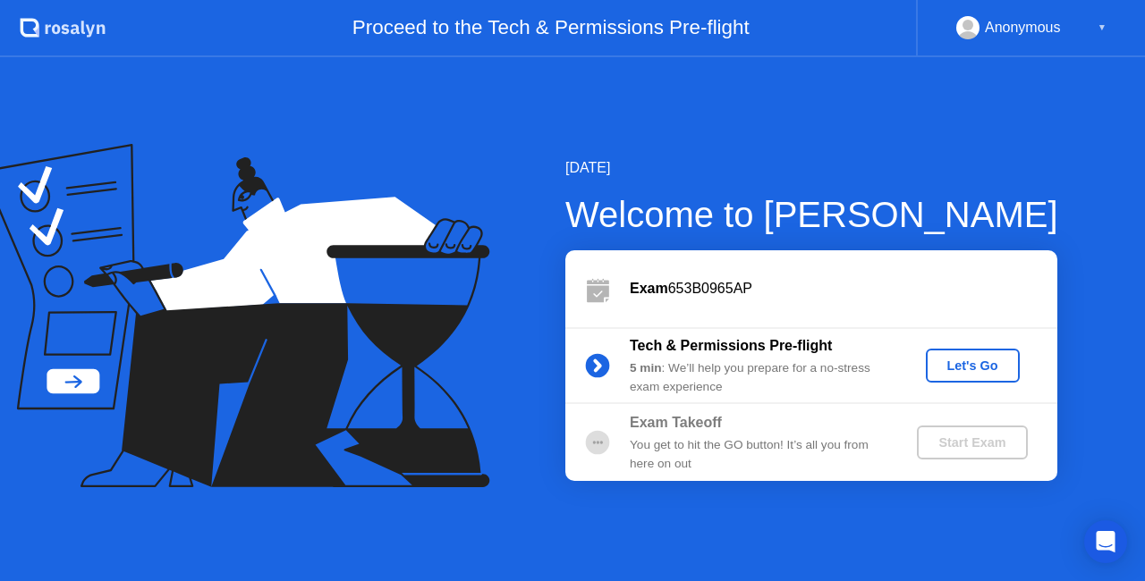
click at [964, 368] on div "Let's Go" at bounding box center [973, 366] width 80 height 14
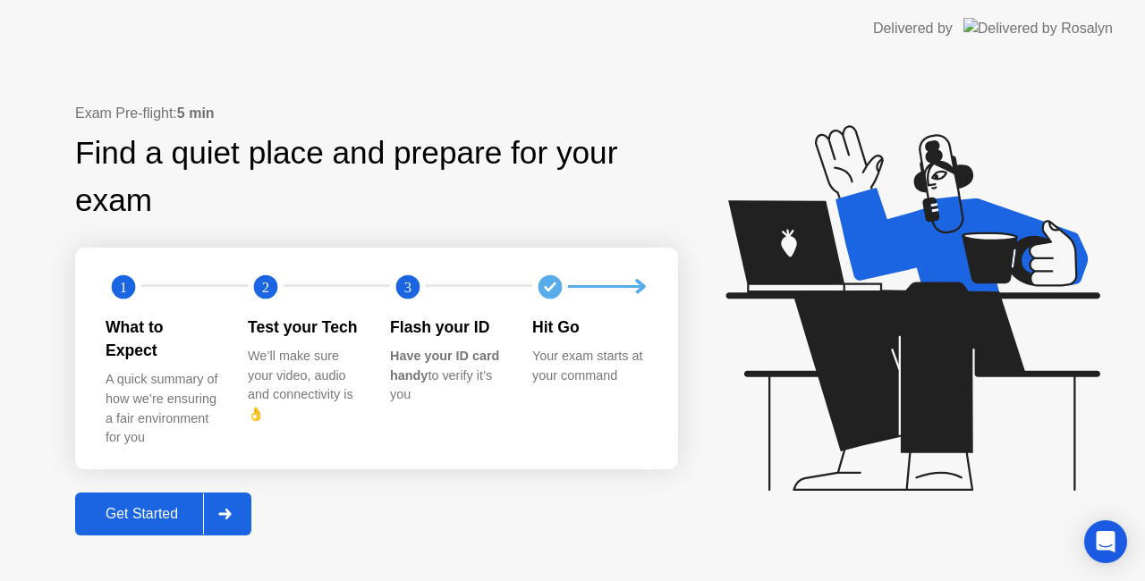
click at [218, 503] on div at bounding box center [224, 514] width 43 height 41
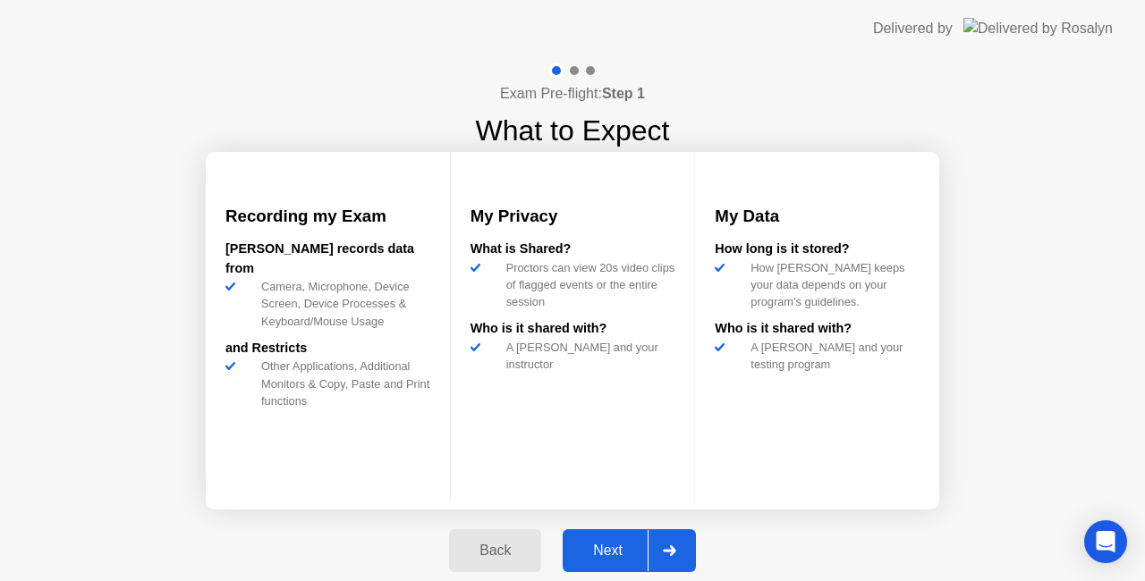
click at [601, 554] on div "Next" at bounding box center [608, 551] width 80 height 16
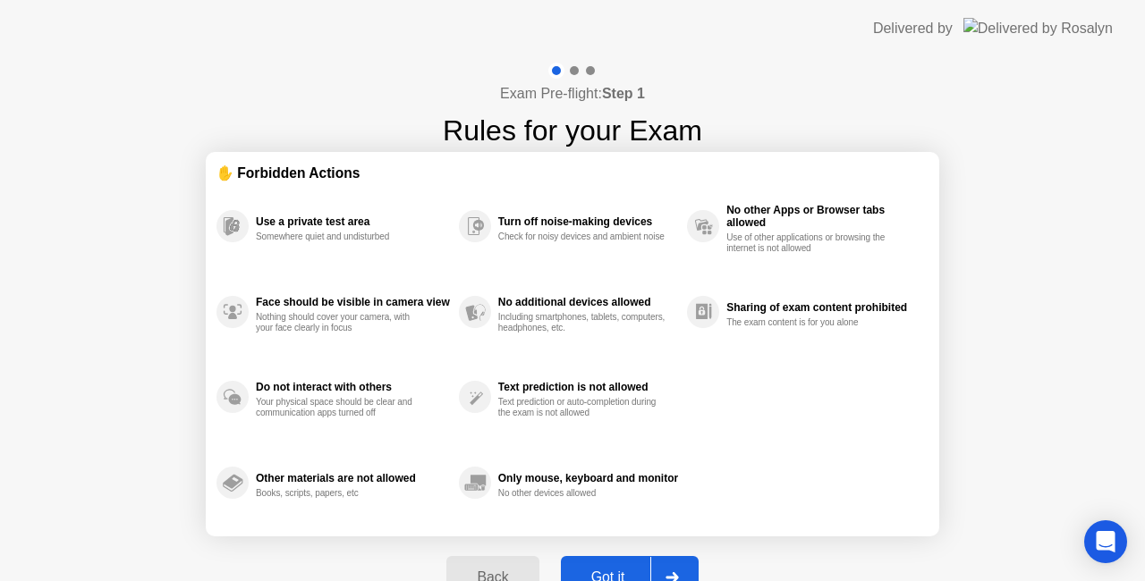
click at [630, 570] on div "Got it" at bounding box center [608, 578] width 84 height 16
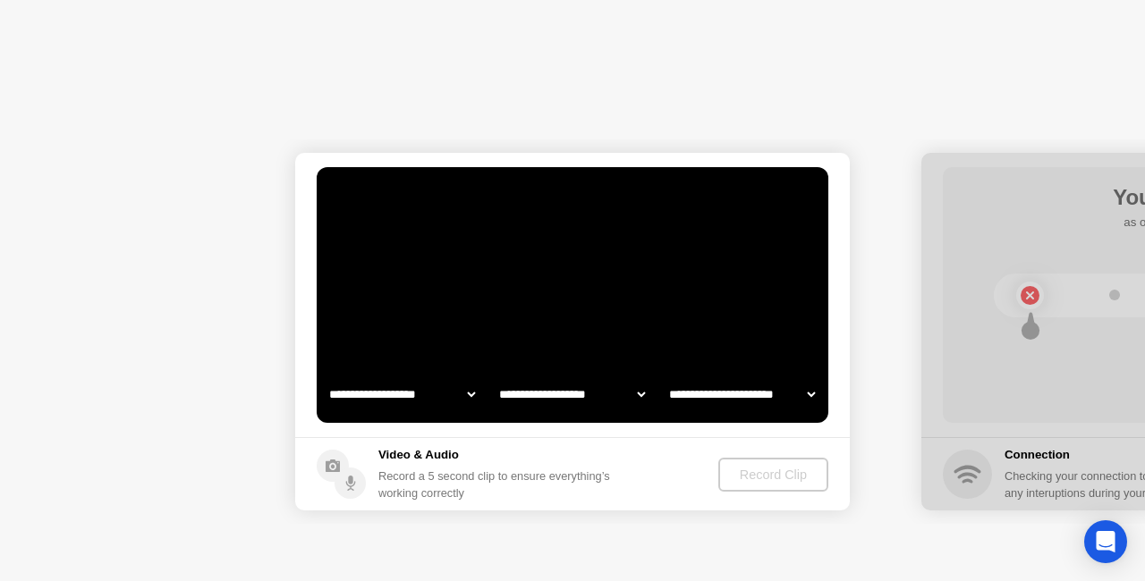
select select "**********"
select select "*******"
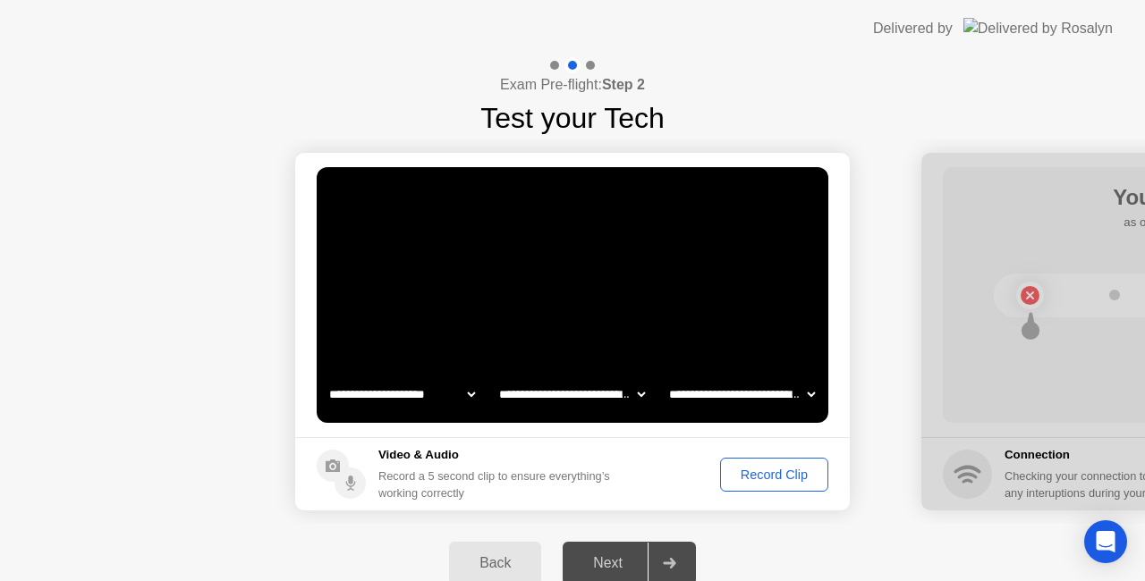
click at [771, 477] on div "Record Clip" at bounding box center [774, 475] width 96 height 14
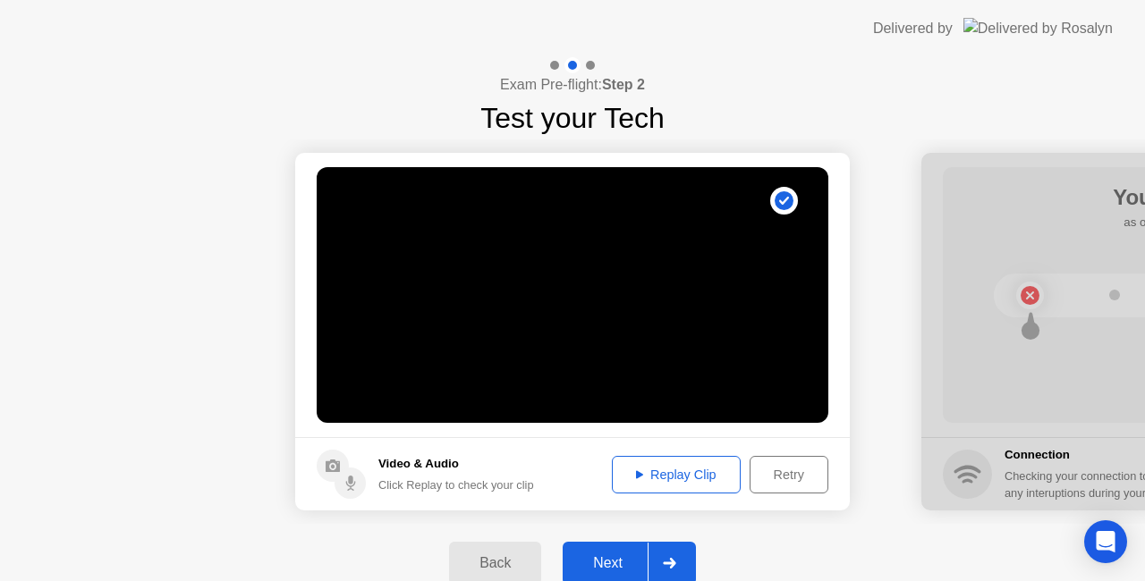
click at [676, 463] on button "Replay Clip" at bounding box center [676, 475] width 129 height 38
click at [689, 476] on div "Replay Clip" at bounding box center [676, 475] width 116 height 14
click at [619, 565] on div "Next" at bounding box center [608, 563] width 80 height 16
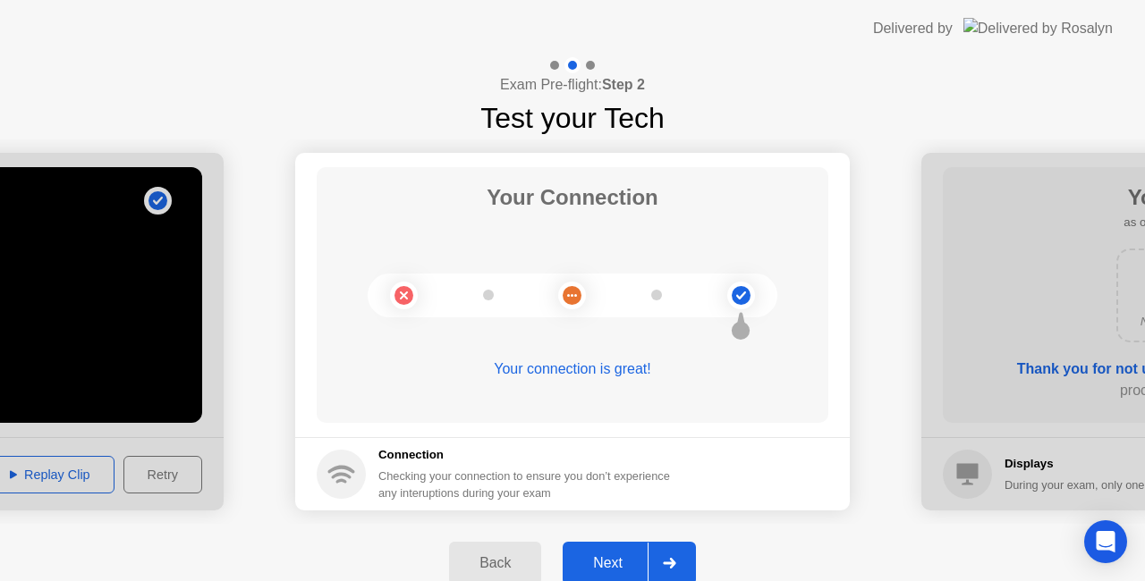
click at [625, 570] on div "Next" at bounding box center [608, 563] width 80 height 16
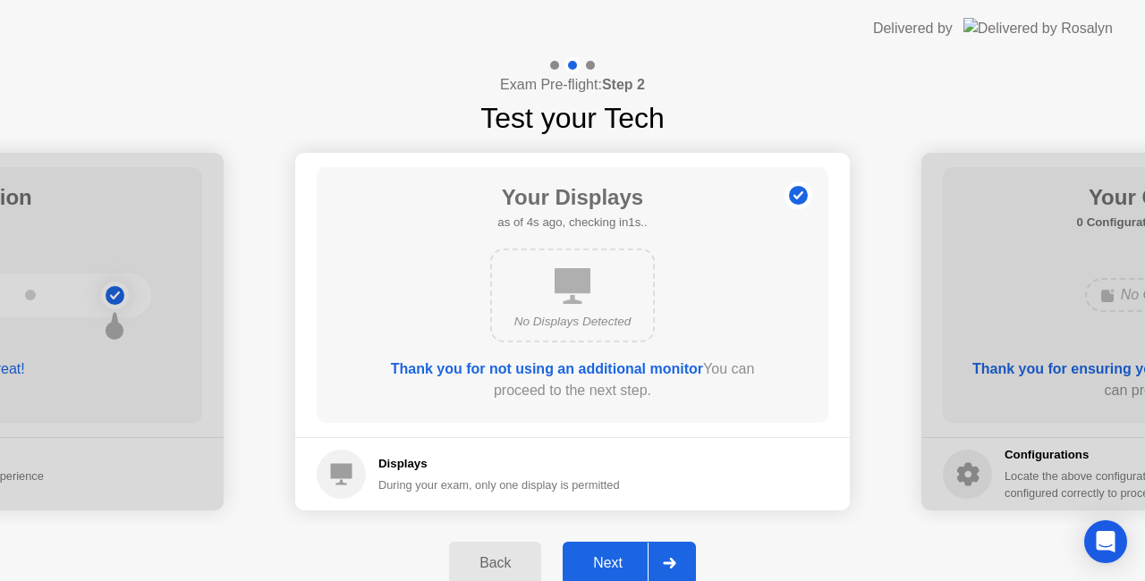
click at [616, 559] on div "Next" at bounding box center [608, 563] width 80 height 16
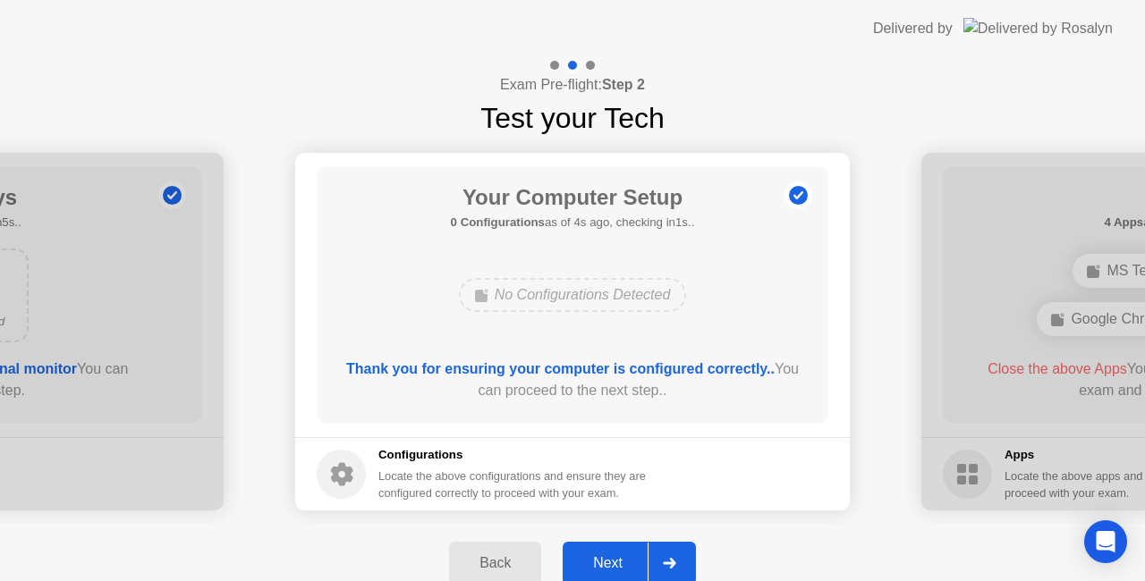
click at [616, 559] on div "Next" at bounding box center [608, 563] width 80 height 16
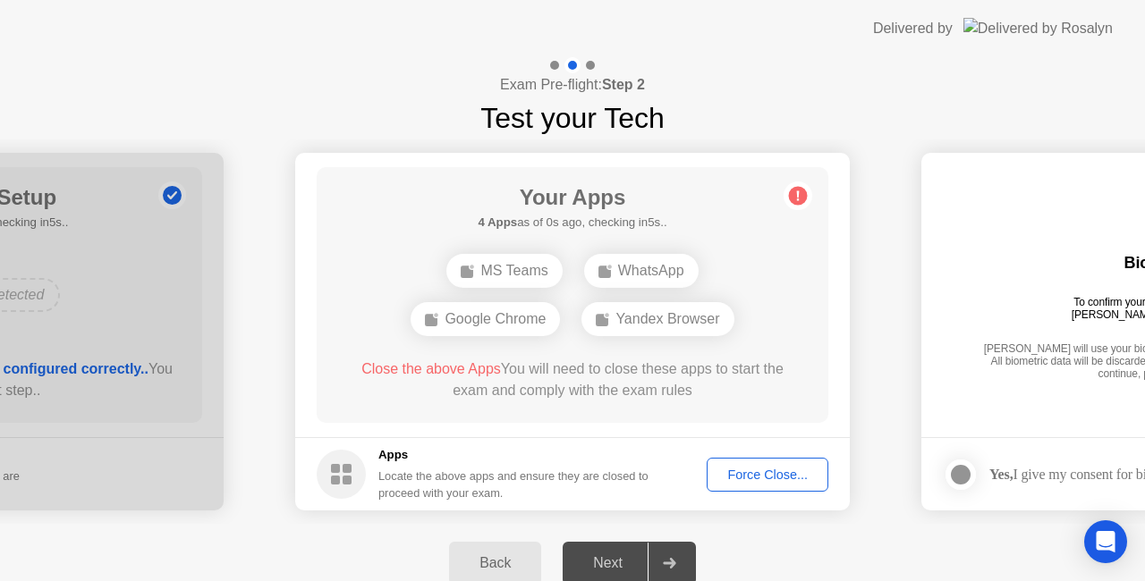
click at [505, 568] on div "Back" at bounding box center [494, 563] width 81 height 16
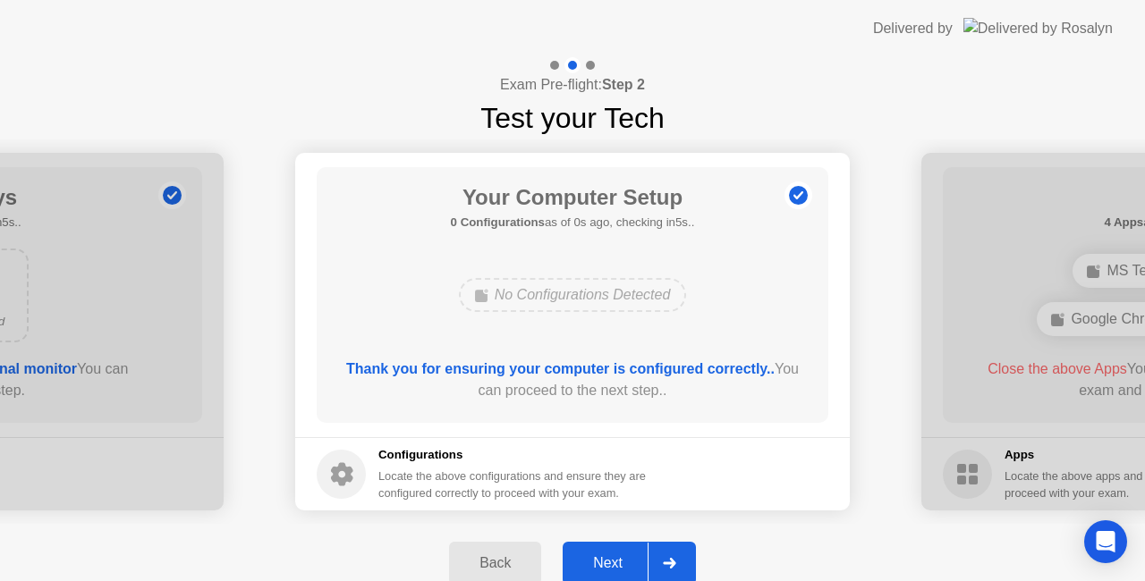
click at [505, 568] on div "Back" at bounding box center [494, 563] width 81 height 16
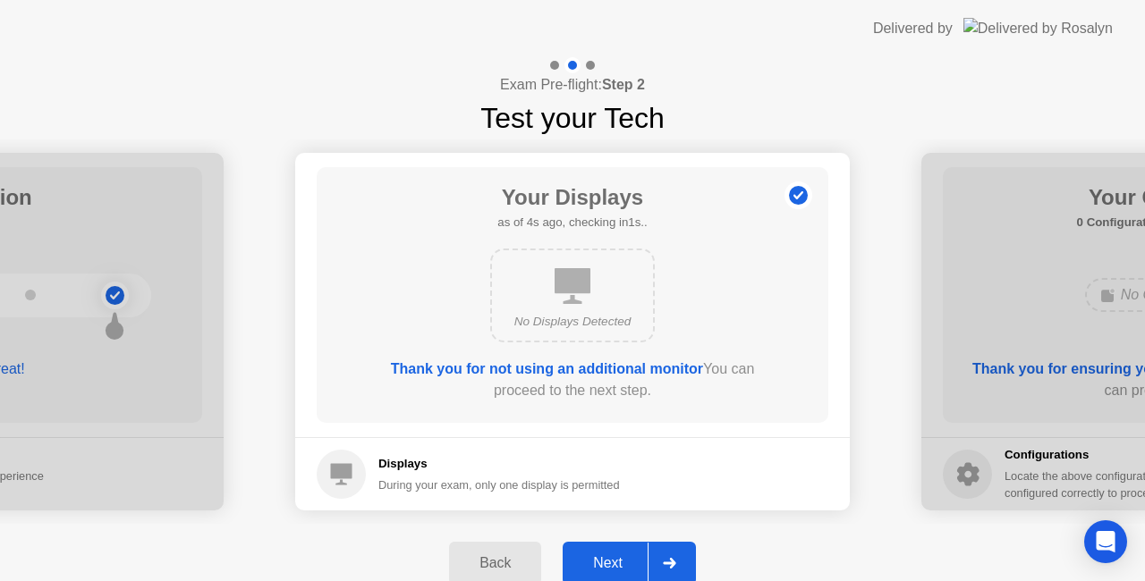
click at [567, 564] on button "Next" at bounding box center [629, 563] width 133 height 43
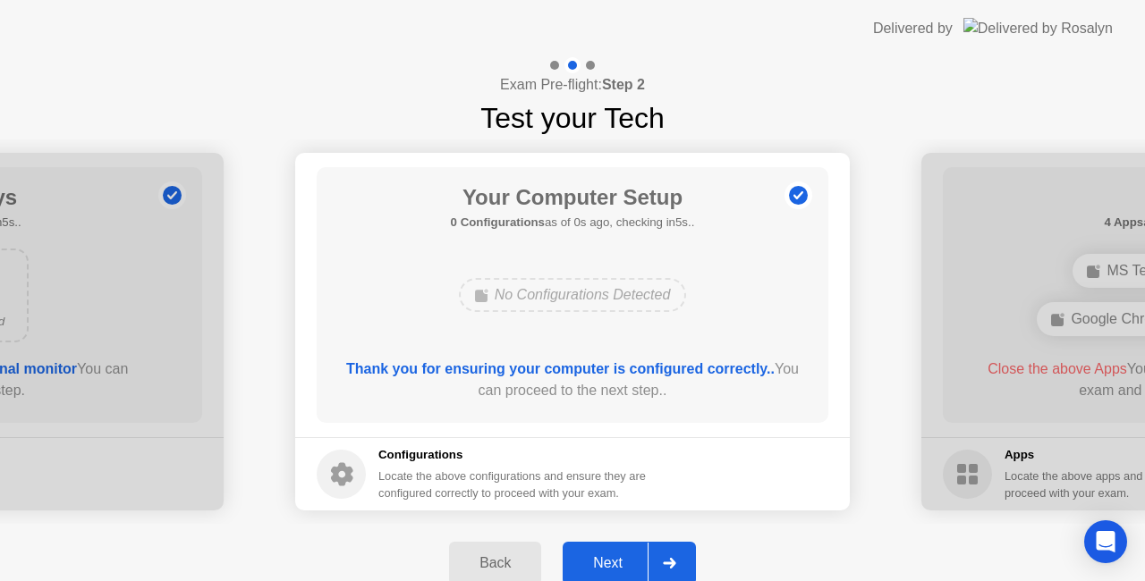
click at [567, 564] on button "Next" at bounding box center [629, 563] width 133 height 43
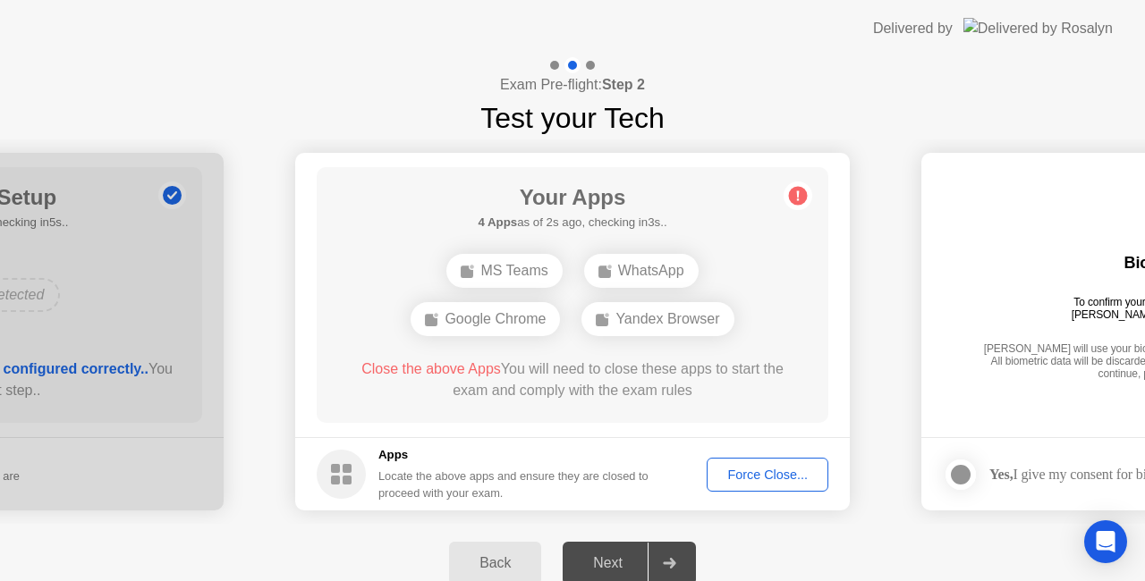
click at [773, 478] on div "Force Close..." at bounding box center [767, 475] width 109 height 14
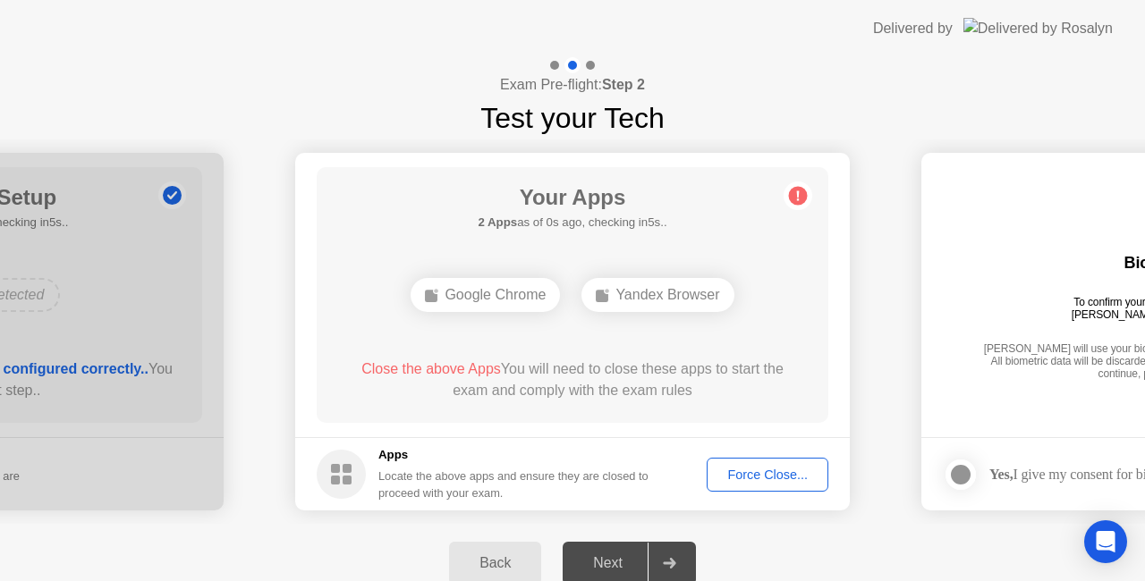
click at [758, 470] on div "Force Close..." at bounding box center [767, 475] width 109 height 14
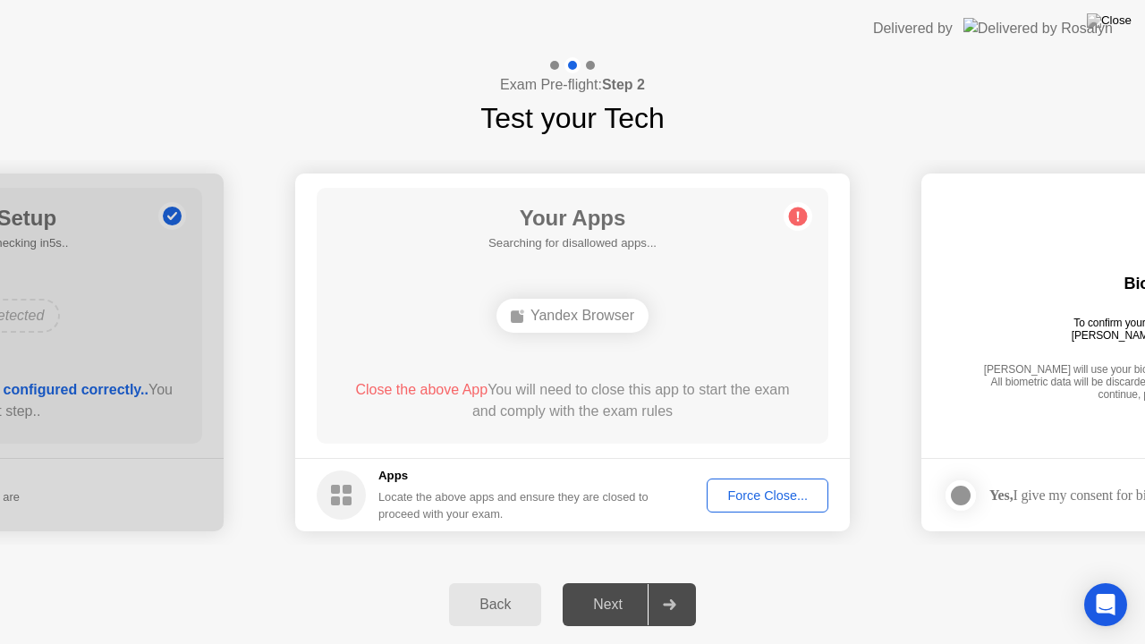
click at [501, 580] on div "Back" at bounding box center [494, 604] width 81 height 16
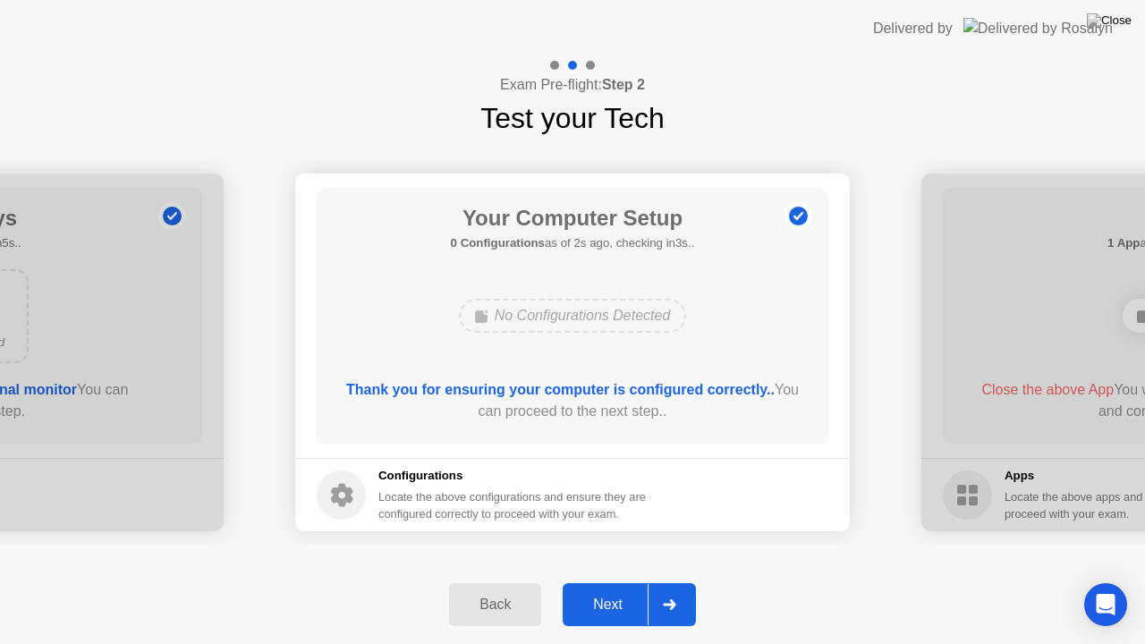
click at [619, 580] on div "Next" at bounding box center [608, 604] width 80 height 16
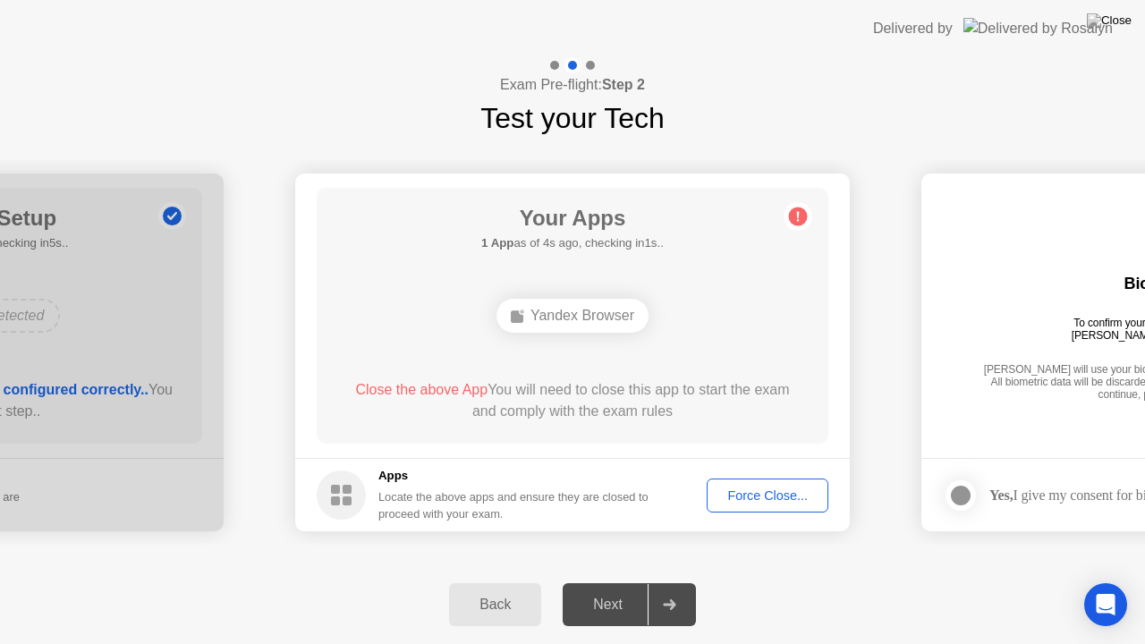
click at [494, 580] on div "Back" at bounding box center [494, 604] width 81 height 16
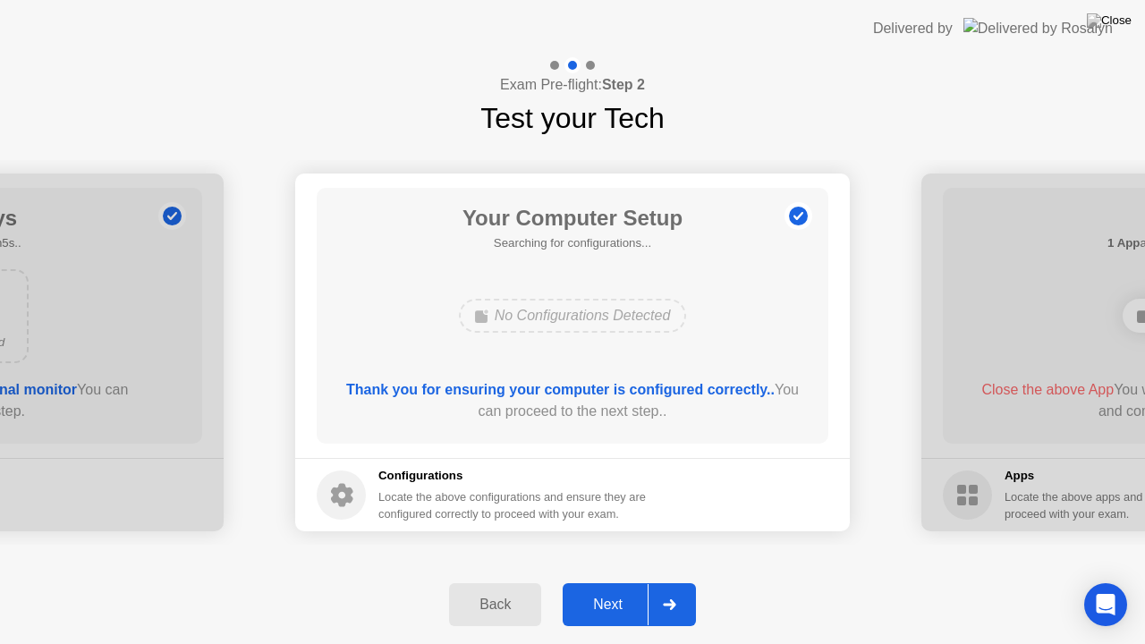
click at [494, 580] on div "Back" at bounding box center [494, 604] width 81 height 16
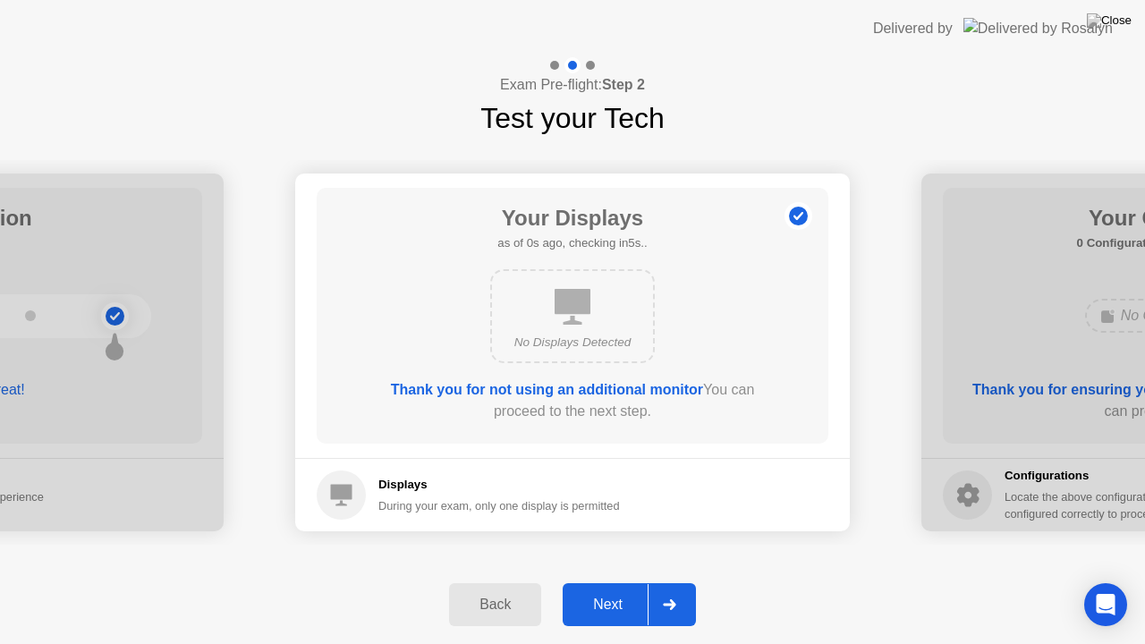
click at [494, 580] on div "Back" at bounding box center [494, 604] width 81 height 16
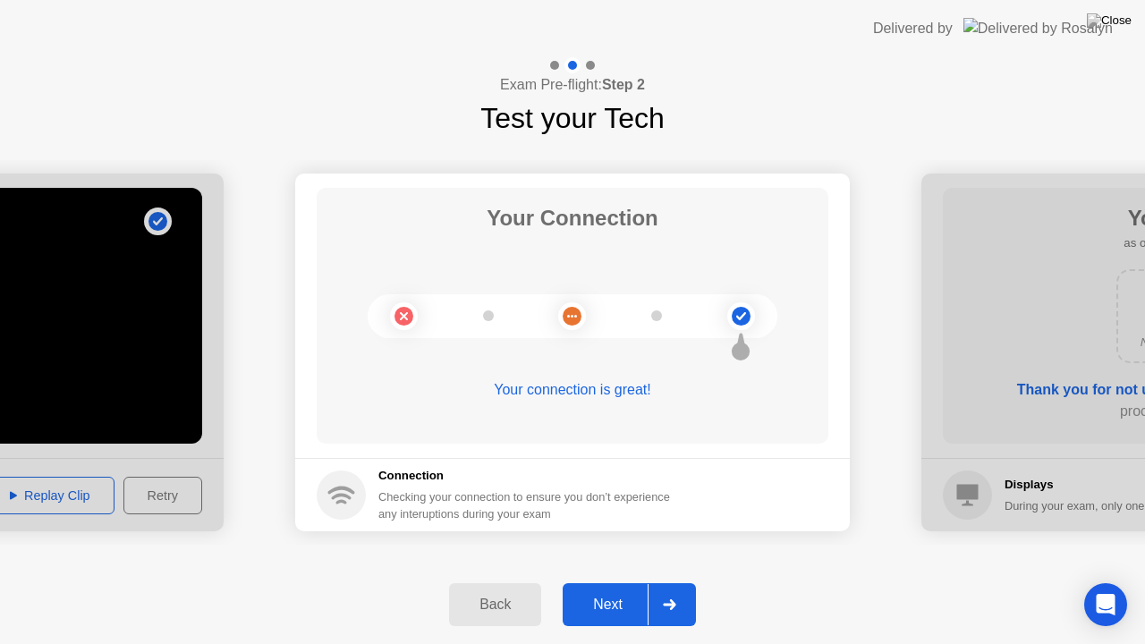
click at [494, 580] on div "Back" at bounding box center [494, 604] width 81 height 16
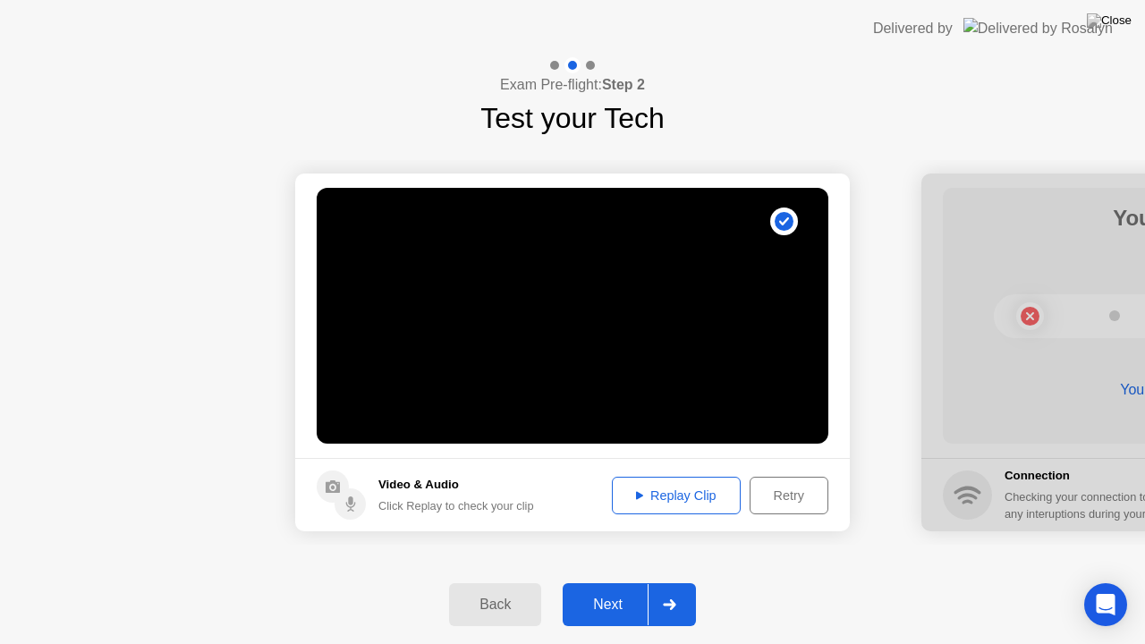
click at [494, 580] on div "Back" at bounding box center [494, 604] width 81 height 16
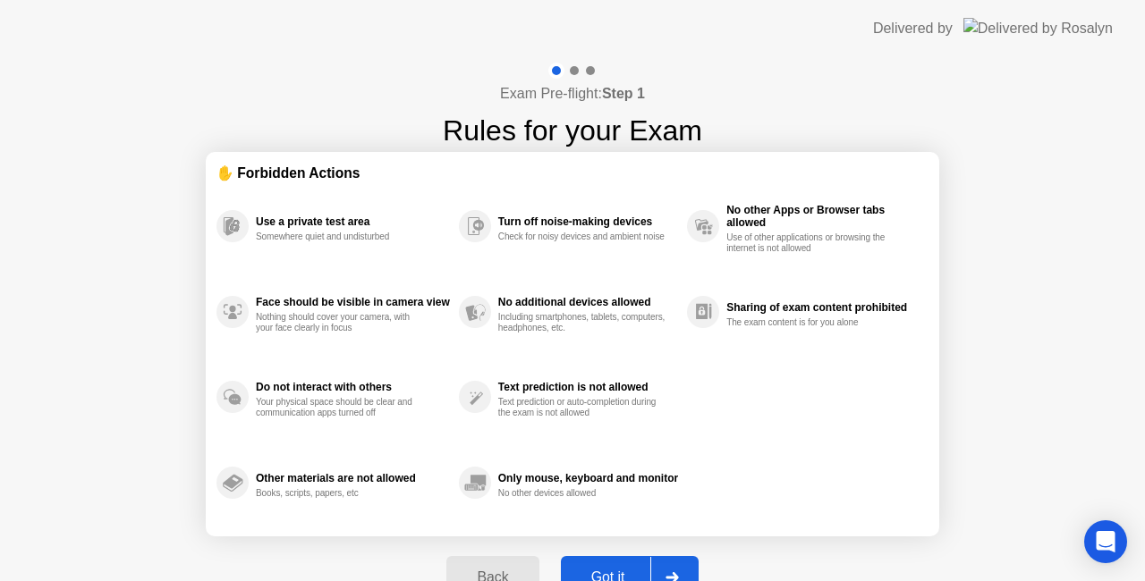
click at [622, 565] on button "Got it" at bounding box center [630, 577] width 138 height 43
select select "**********"
select select "*******"
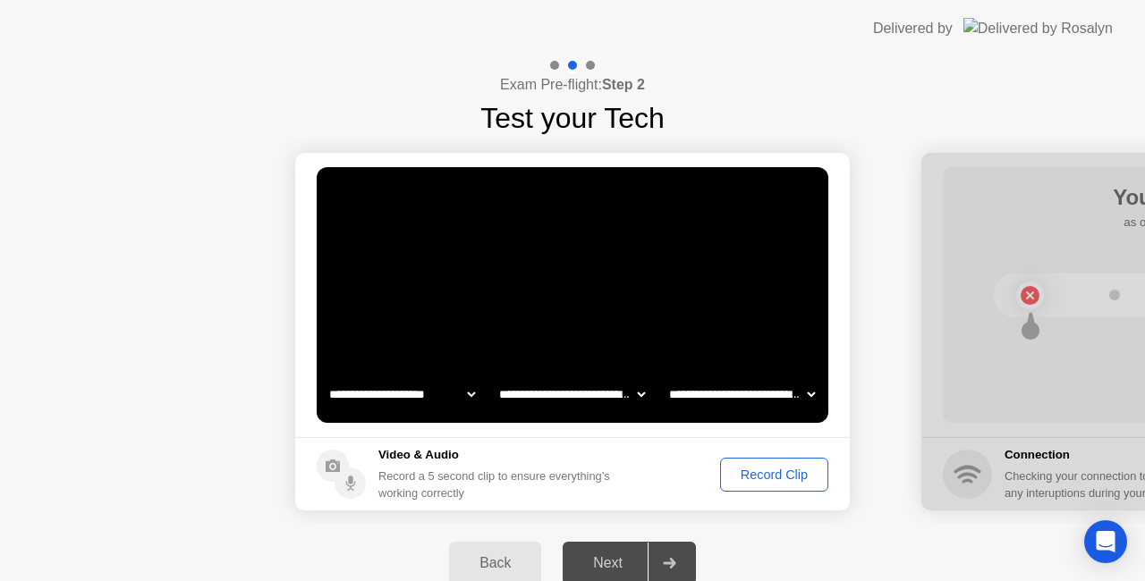
click at [774, 473] on div "Record Clip" at bounding box center [774, 475] width 96 height 14
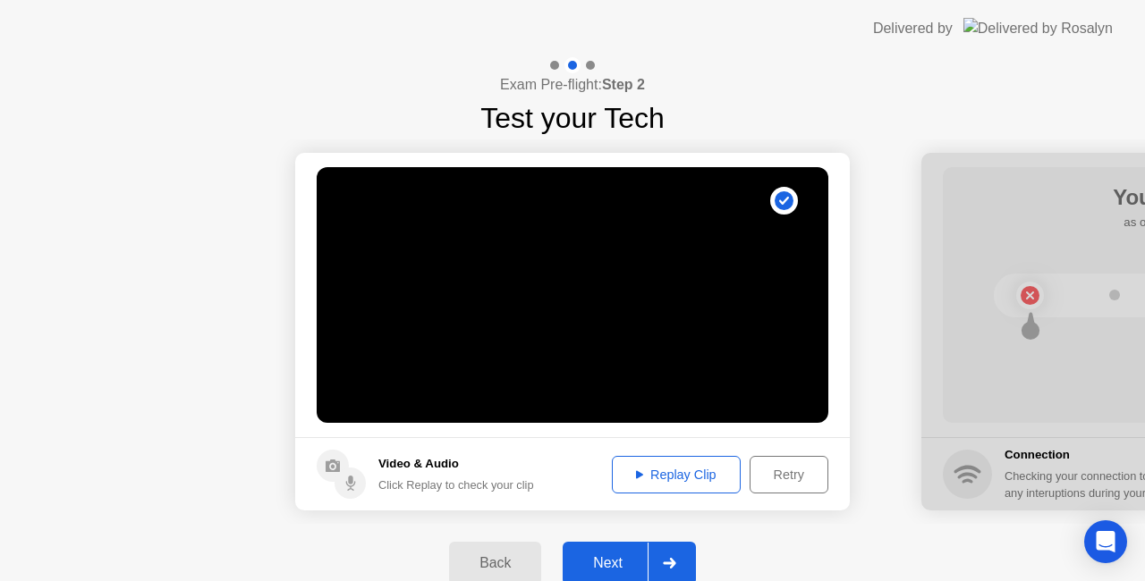
click at [691, 468] on div "Replay Clip" at bounding box center [676, 475] width 116 height 14
click at [624, 560] on div "Next" at bounding box center [608, 563] width 80 height 16
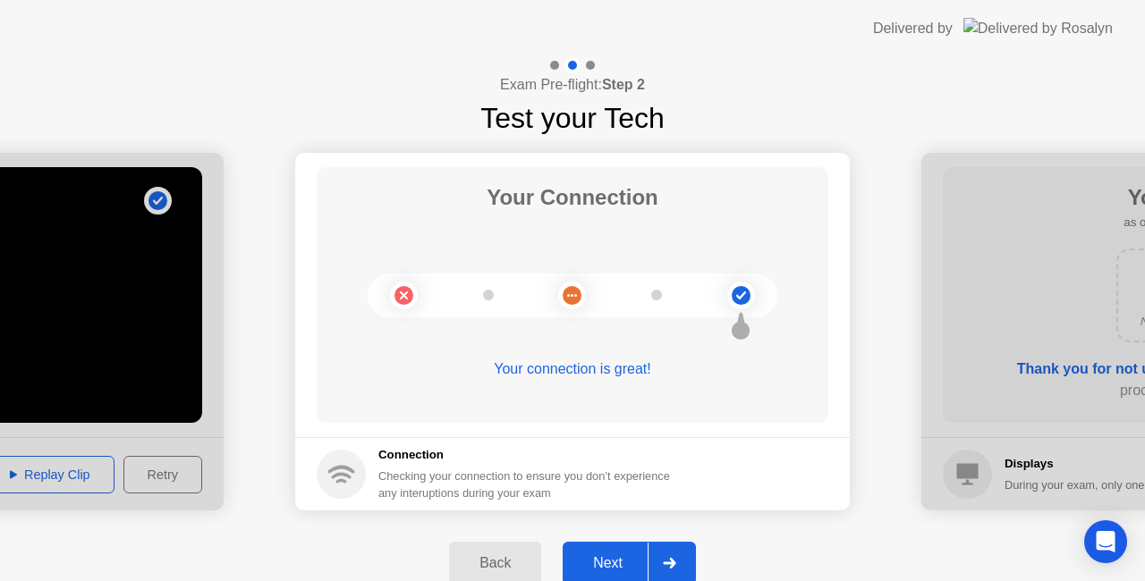
click at [624, 560] on div "Next" at bounding box center [608, 563] width 80 height 16
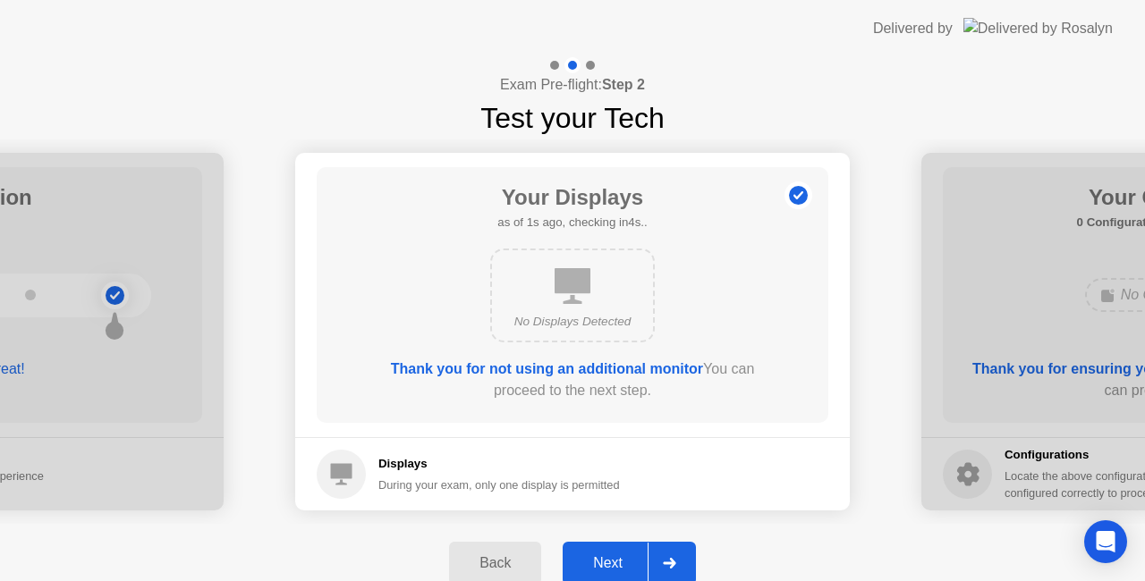
click at [624, 560] on div "Next" at bounding box center [608, 563] width 80 height 16
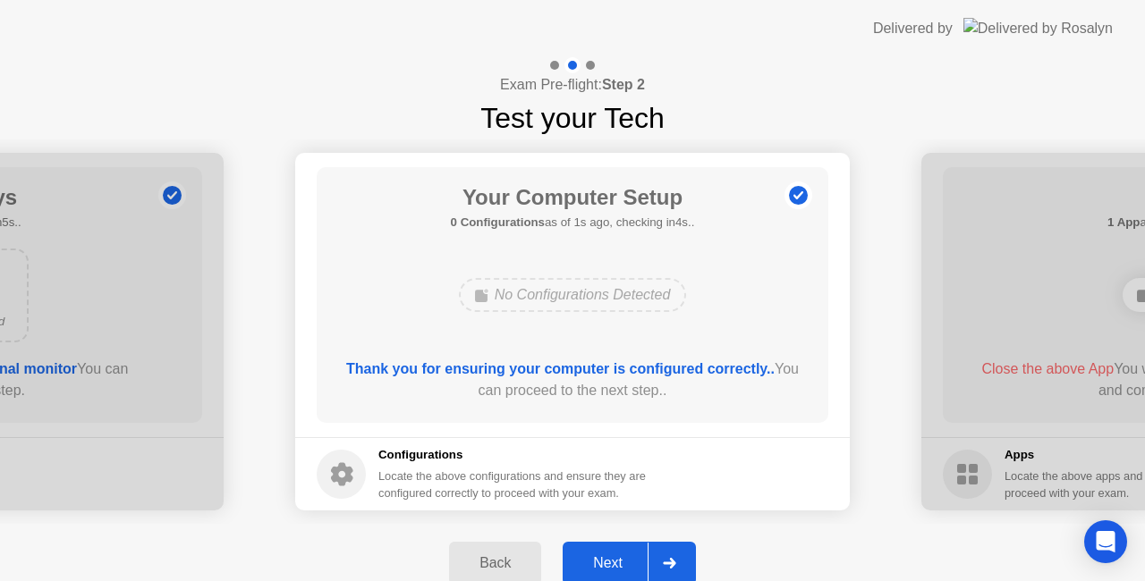
click at [624, 560] on div "Next" at bounding box center [608, 563] width 80 height 16
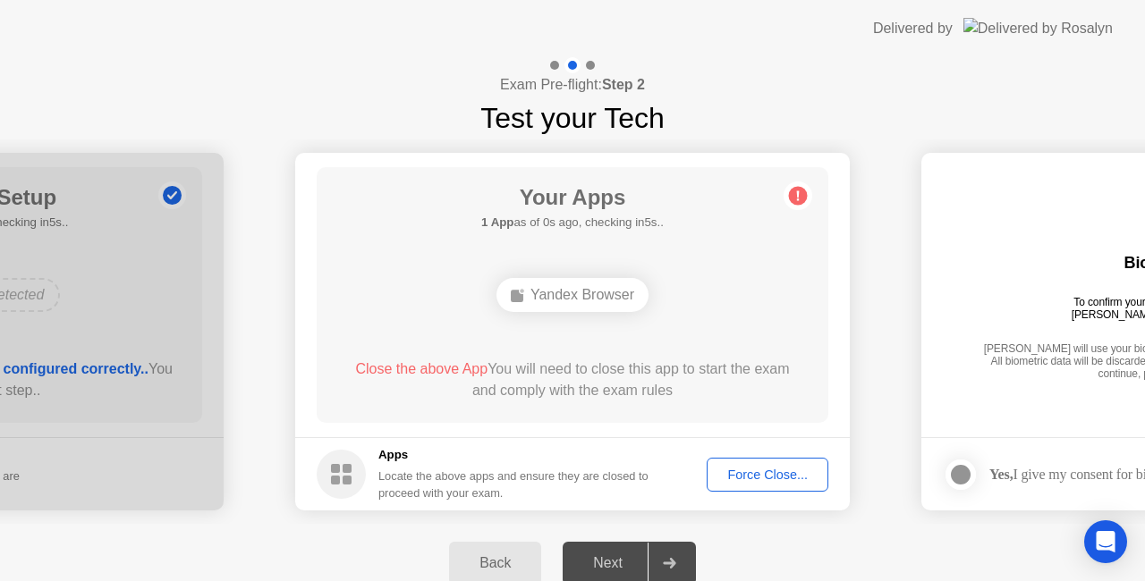
click at [752, 470] on div "Force Close..." at bounding box center [767, 475] width 109 height 14
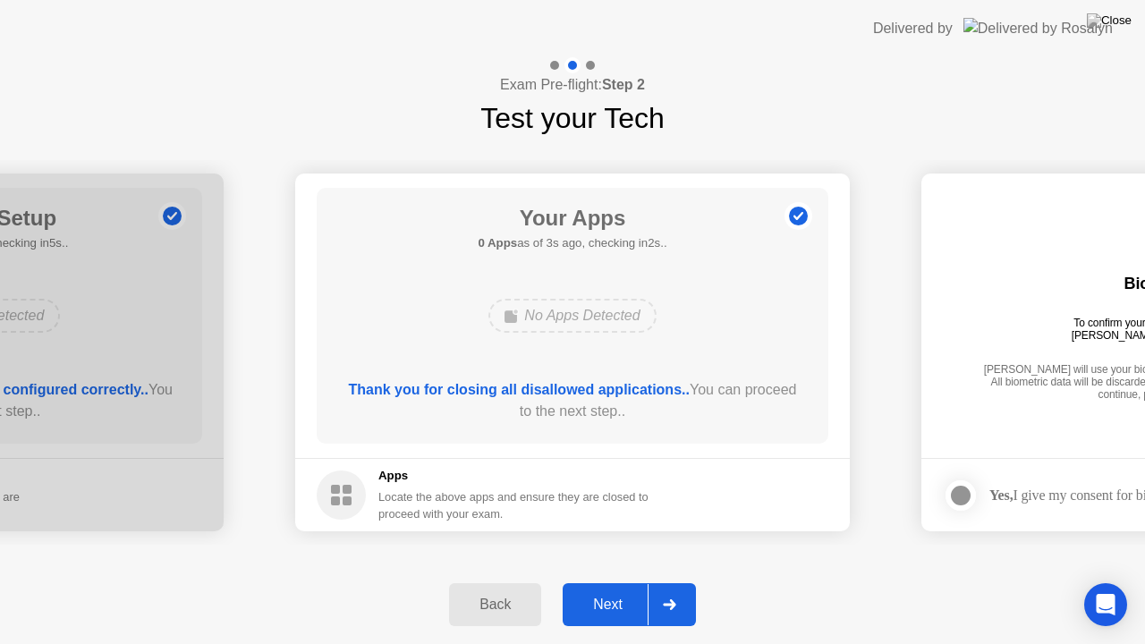
click at [608, 580] on div "Next" at bounding box center [608, 604] width 80 height 16
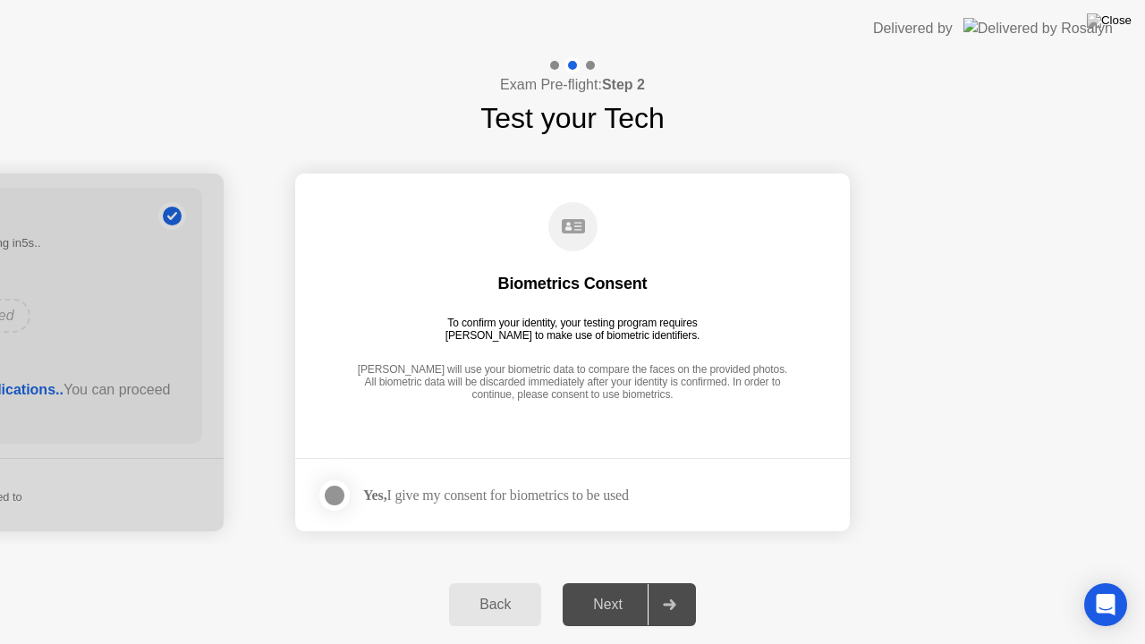
click at [338, 492] on div at bounding box center [334, 495] width 21 height 21
click at [338, 492] on icon at bounding box center [334, 495] width 11 height 9
click at [331, 500] on div at bounding box center [334, 495] width 21 height 21
click at [605, 580] on div "Next" at bounding box center [608, 604] width 80 height 16
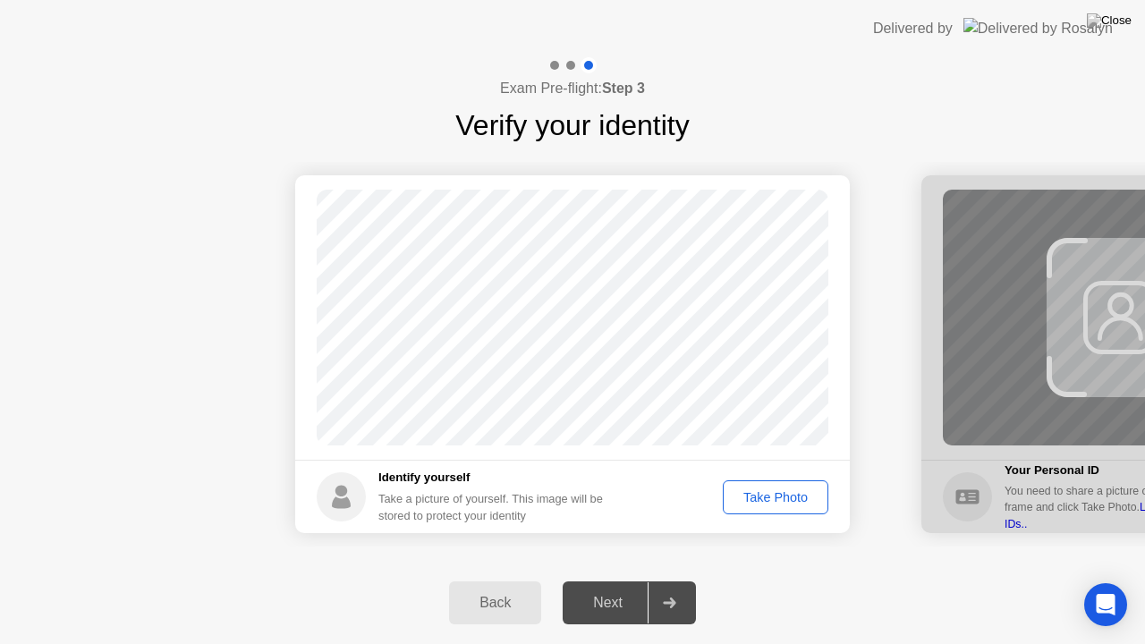
click at [773, 494] on div "Take Photo" at bounding box center [775, 497] width 93 height 14
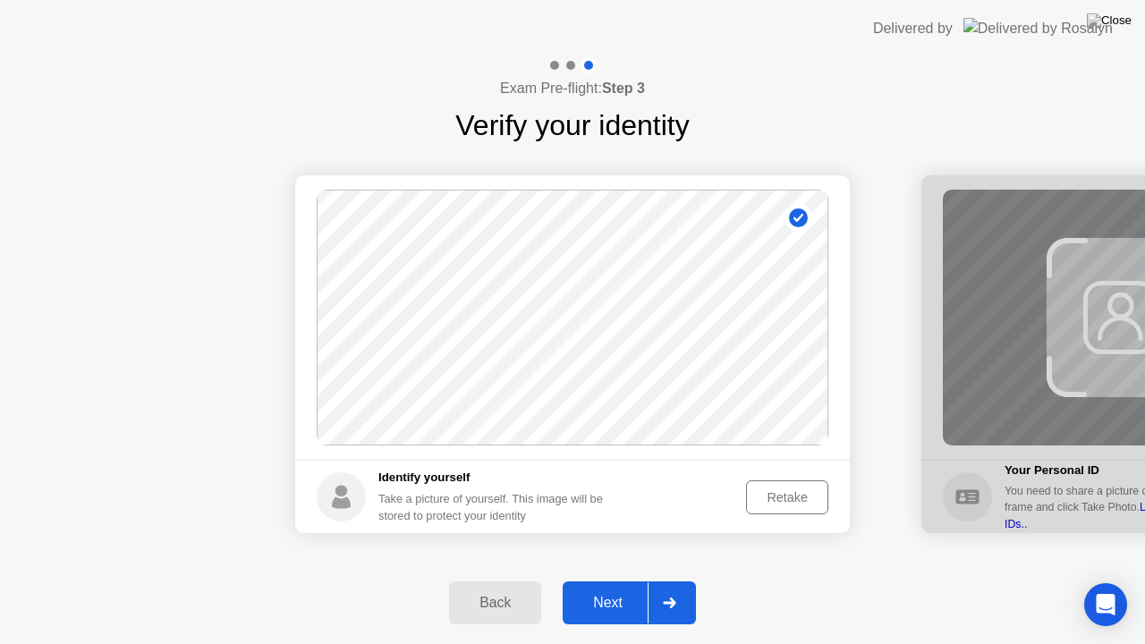
click at [622, 580] on div "Next" at bounding box center [608, 603] width 80 height 16
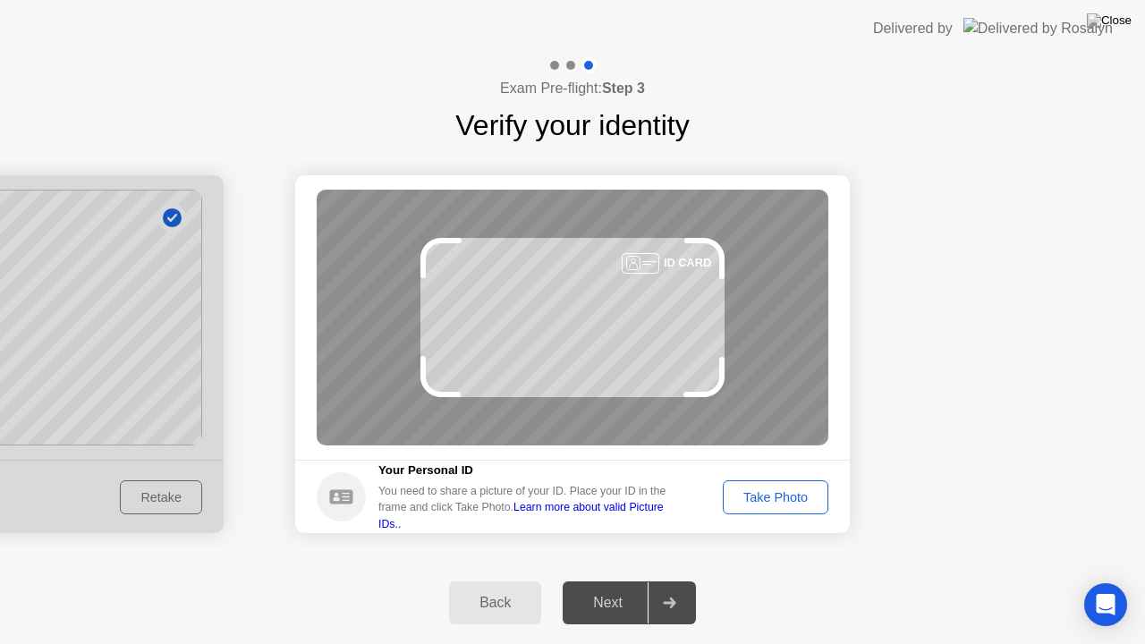
click at [762, 501] on div "Take Photo" at bounding box center [775, 497] width 93 height 14
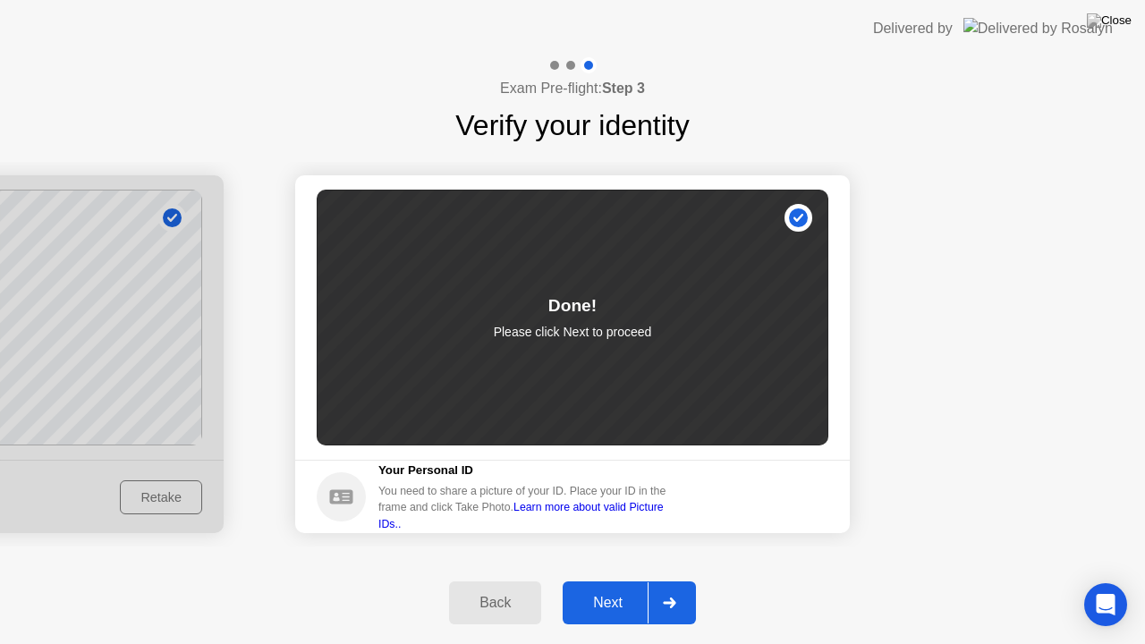
click at [614, 580] on div "Next" at bounding box center [608, 603] width 80 height 16
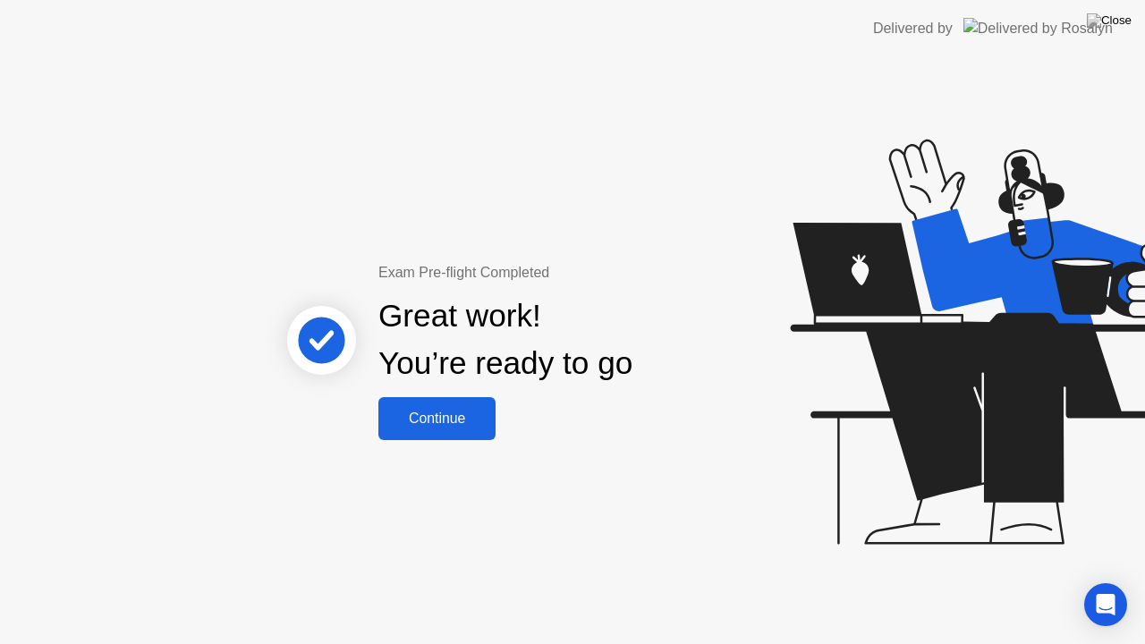
click at [447, 417] on div "Continue" at bounding box center [437, 418] width 106 height 16
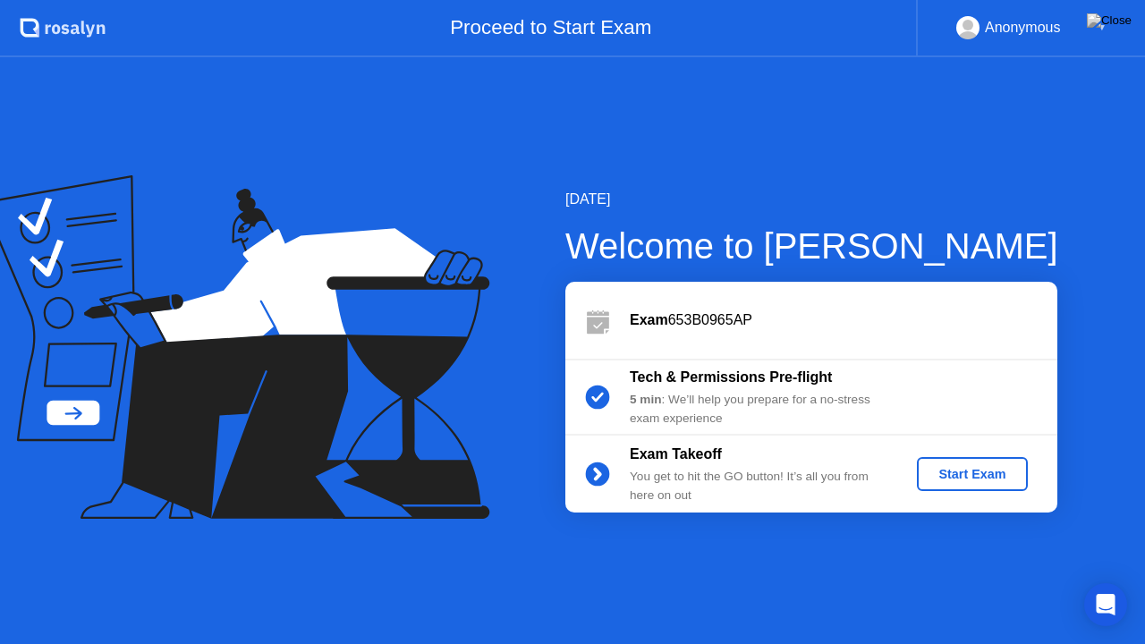
click at [955, 473] on div "Start Exam" at bounding box center [972, 474] width 96 height 14
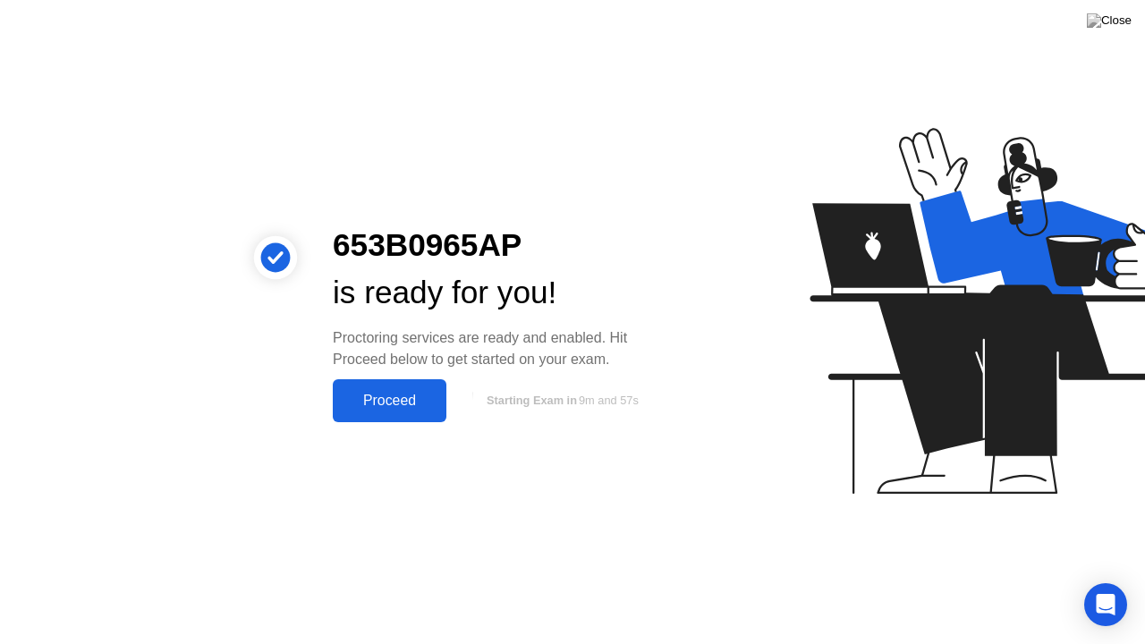
click at [394, 388] on button "Proceed" at bounding box center [390, 400] width 114 height 43
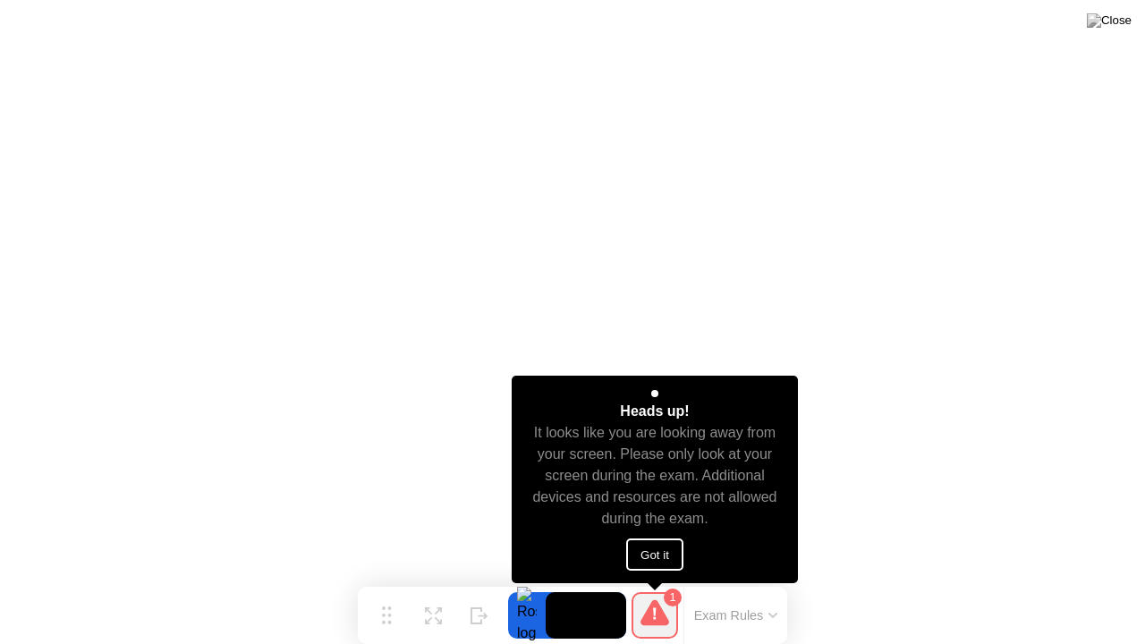
click at [656, 559] on button "Got it" at bounding box center [654, 554] width 57 height 32
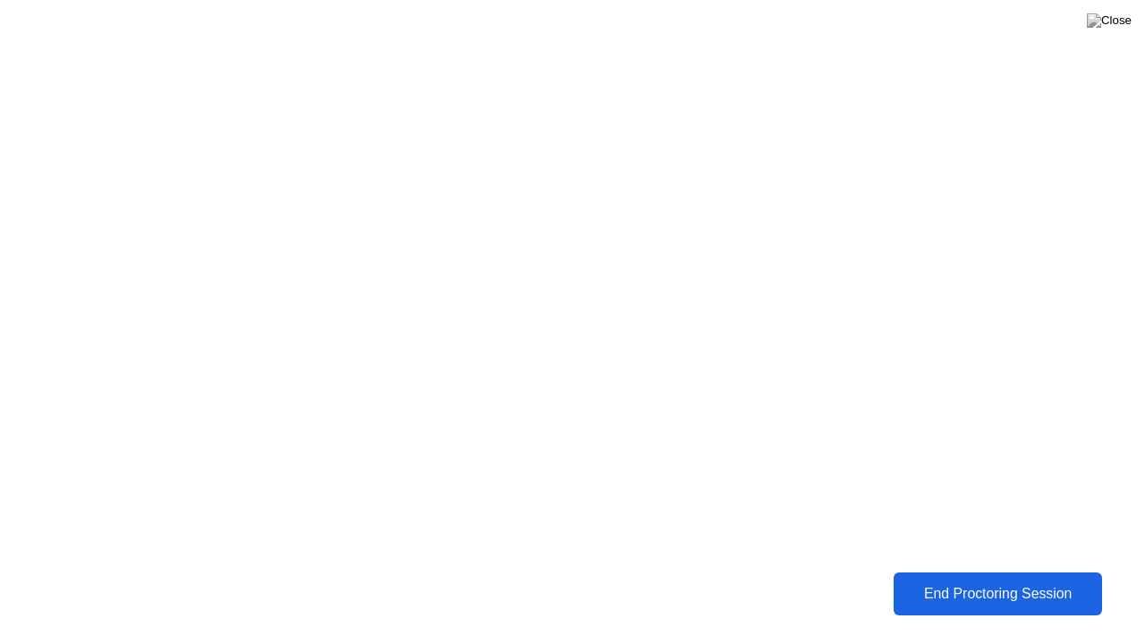
click at [969, 580] on div "End Proctoring Session" at bounding box center [997, 594] width 200 height 16
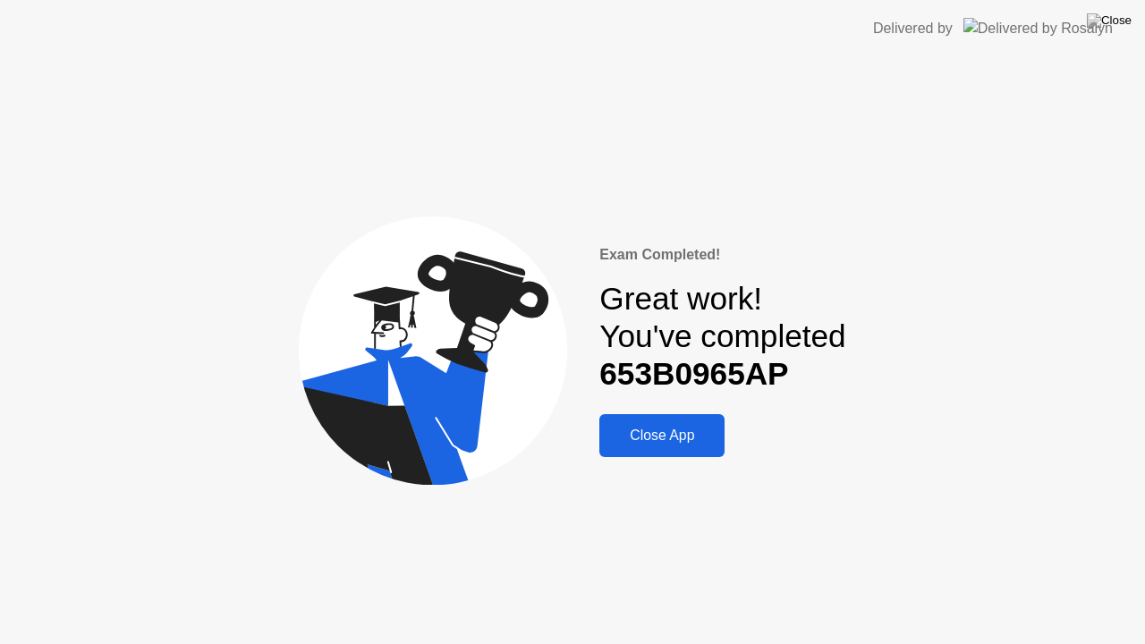
click at [680, 431] on div "Close App" at bounding box center [662, 435] width 114 height 16
